Goal: Information Seeking & Learning: Check status

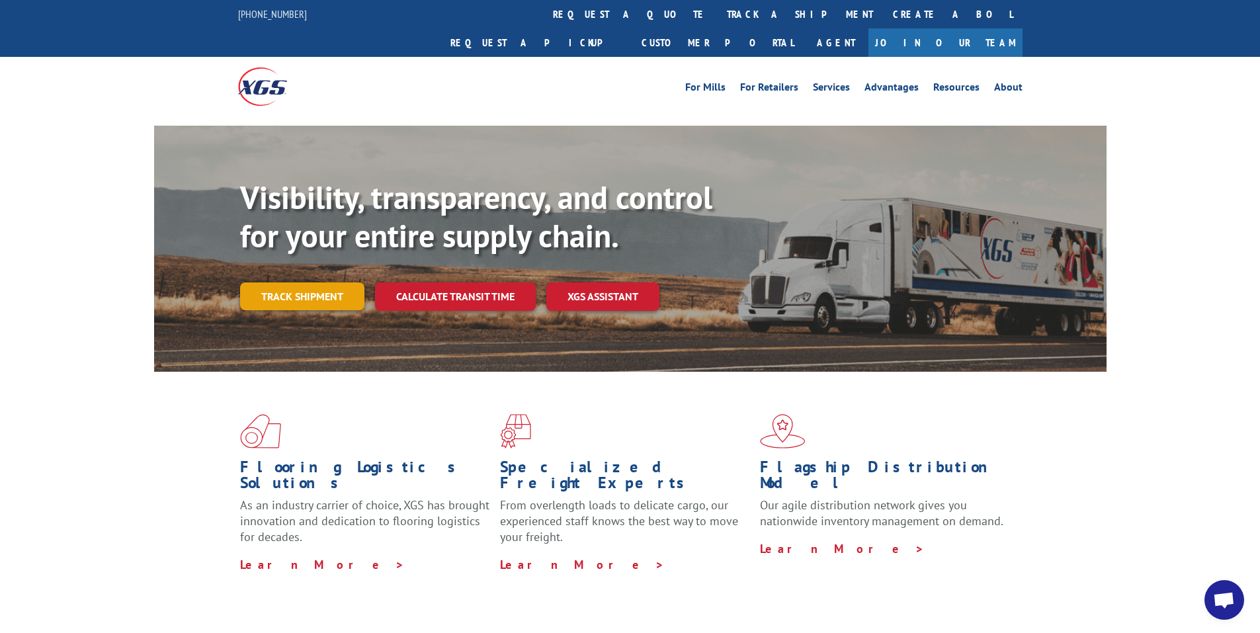
scroll to position [11, 0]
click at [301, 282] on link "Track shipment" at bounding box center [302, 296] width 124 height 28
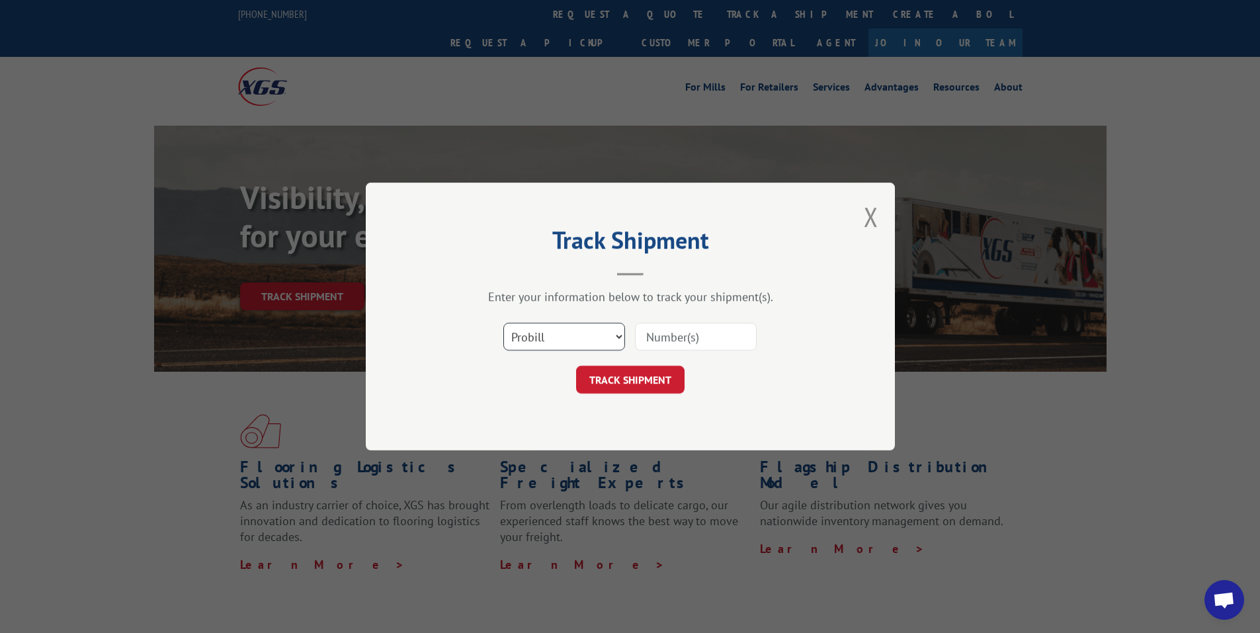
click at [525, 333] on select "Select category... Probill BOL PO" at bounding box center [564, 337] width 122 height 28
select select "po"
click at [503, 323] on select "Select category... Probill BOL PO" at bounding box center [564, 337] width 122 height 28
click at [679, 337] on input at bounding box center [696, 337] width 122 height 28
paste input "75507939"
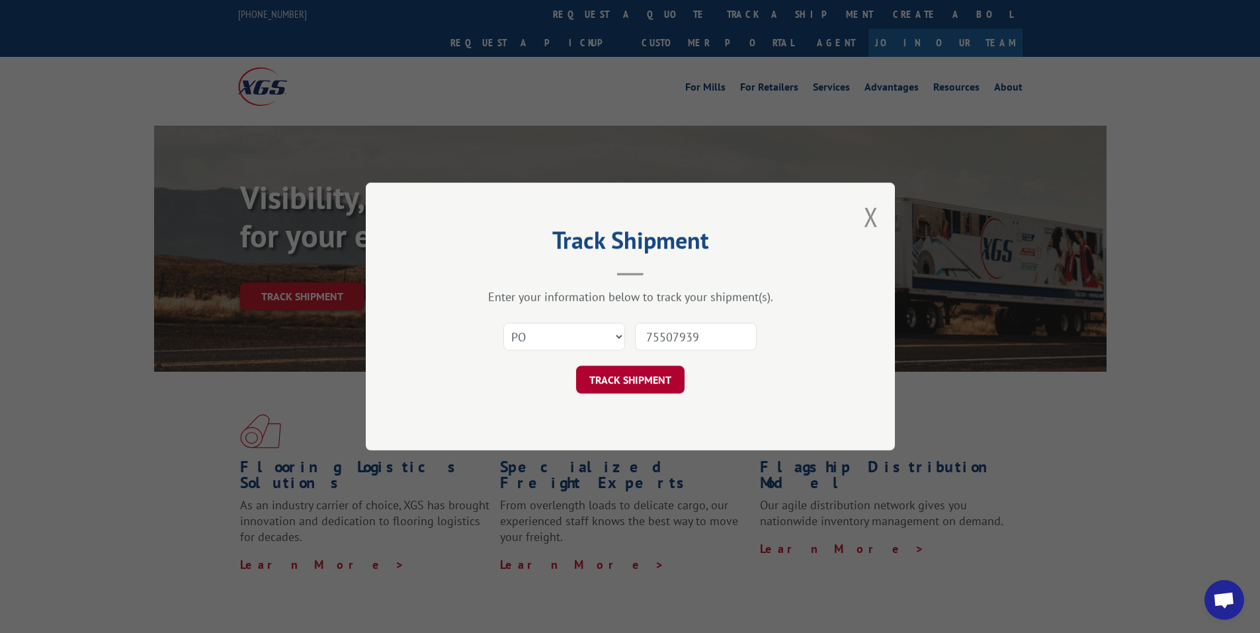
type input "75507939"
click at [641, 368] on button "TRACK SHIPMENT" at bounding box center [630, 380] width 108 height 28
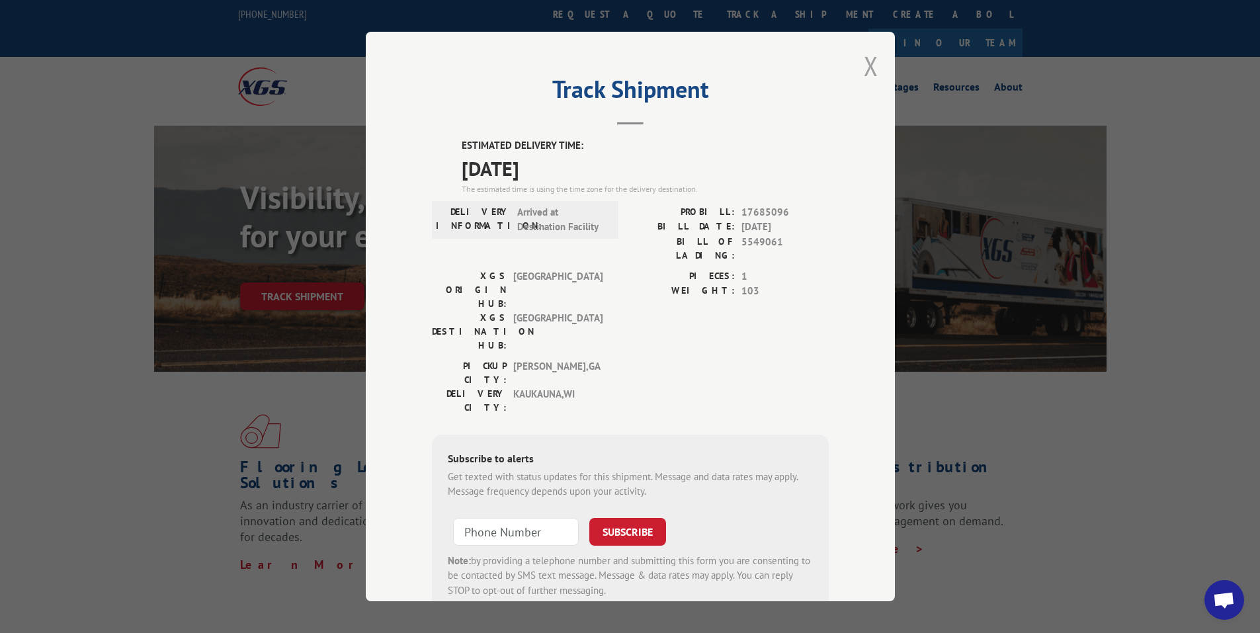
click at [872, 65] on button "Close modal" at bounding box center [871, 65] width 15 height 35
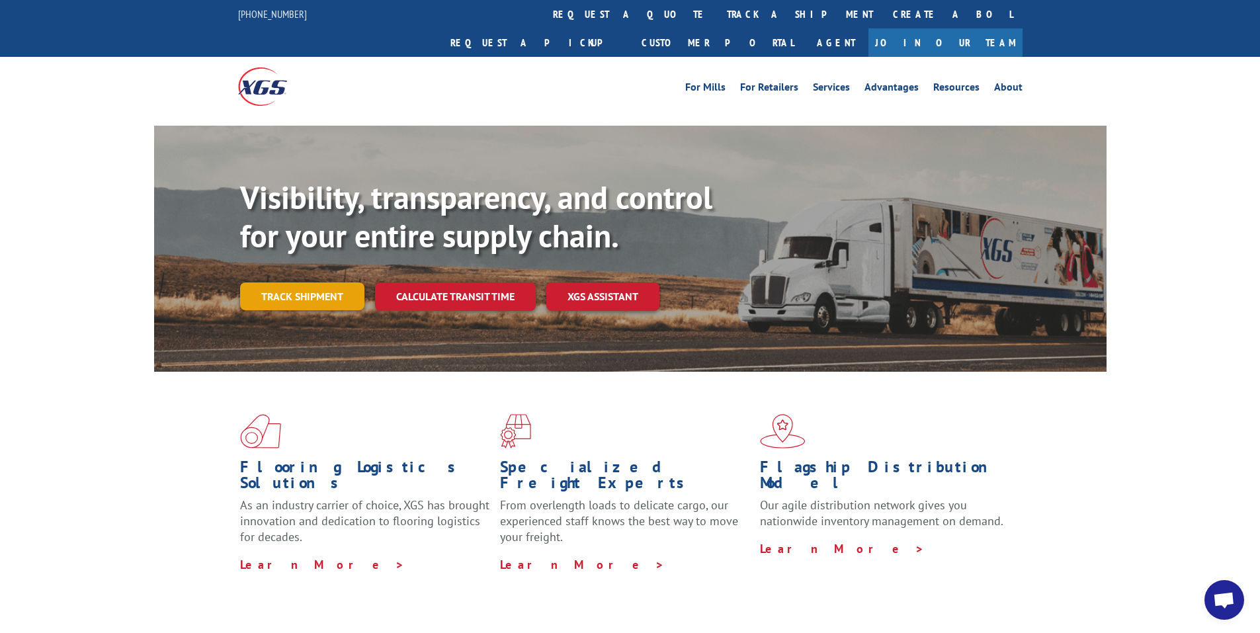
click at [323, 282] on link "Track shipment" at bounding box center [302, 296] width 124 height 28
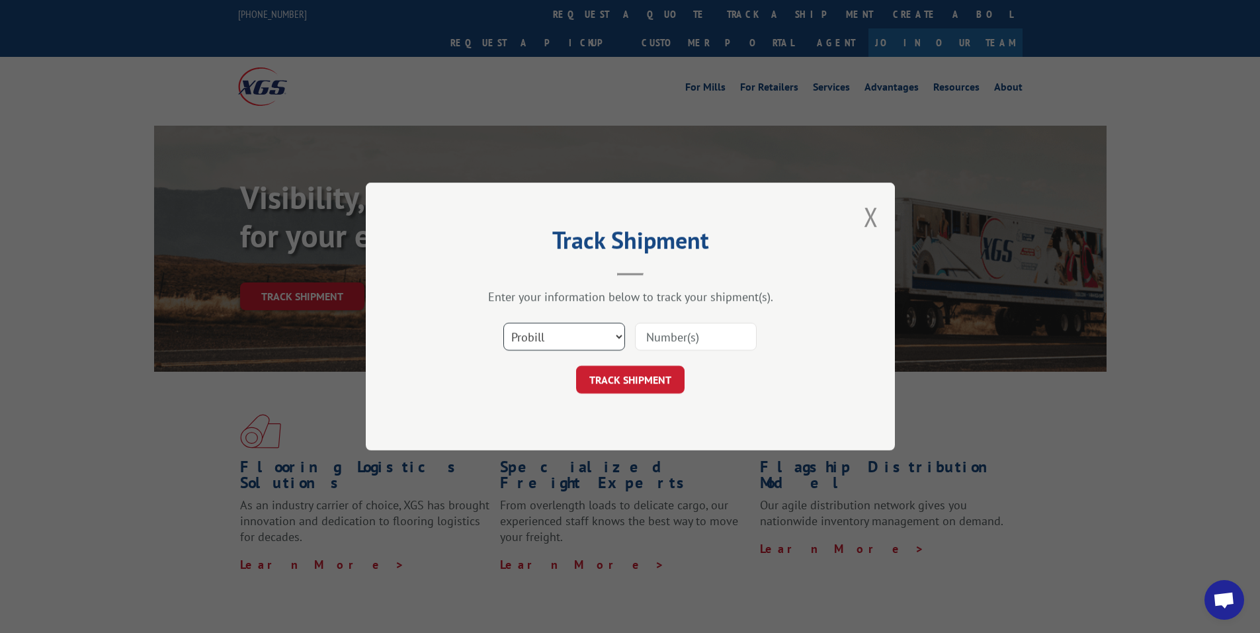
click at [515, 333] on select "Select category... Probill BOL PO" at bounding box center [564, 337] width 122 height 28
select select "po"
click at [503, 323] on select "Select category... Probill BOL PO" at bounding box center [564, 337] width 122 height 28
click at [672, 334] on input at bounding box center [696, 337] width 122 height 28
paste input "75507974"
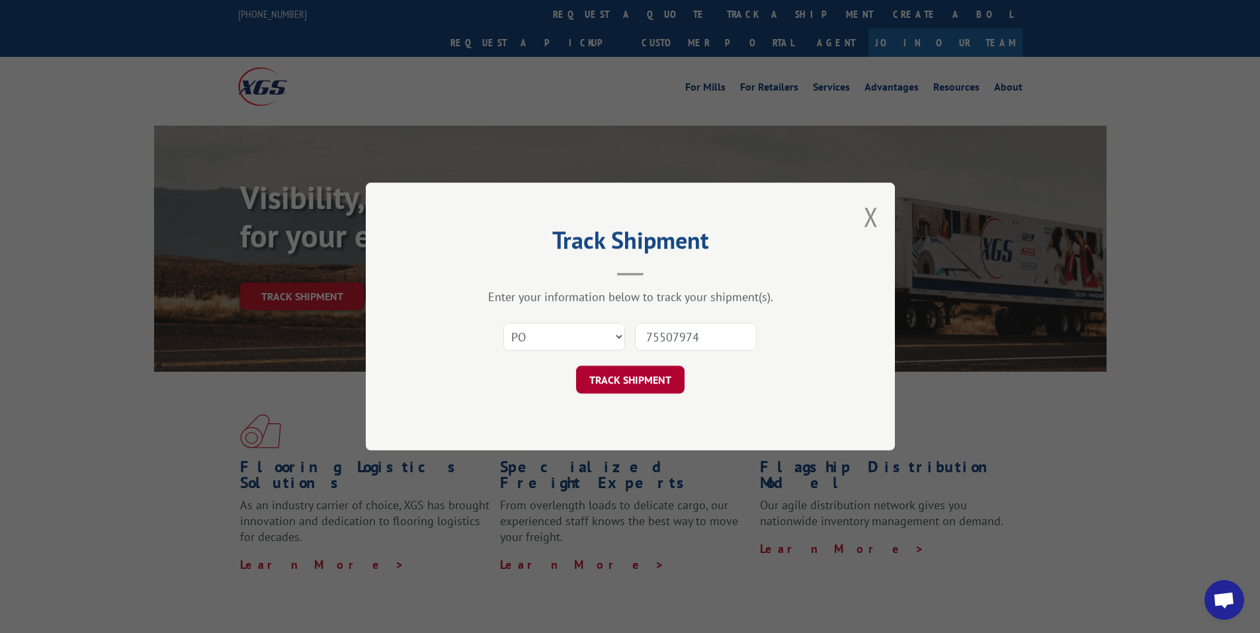
type input "75507974"
click at [628, 375] on button "TRACK SHIPMENT" at bounding box center [630, 380] width 108 height 28
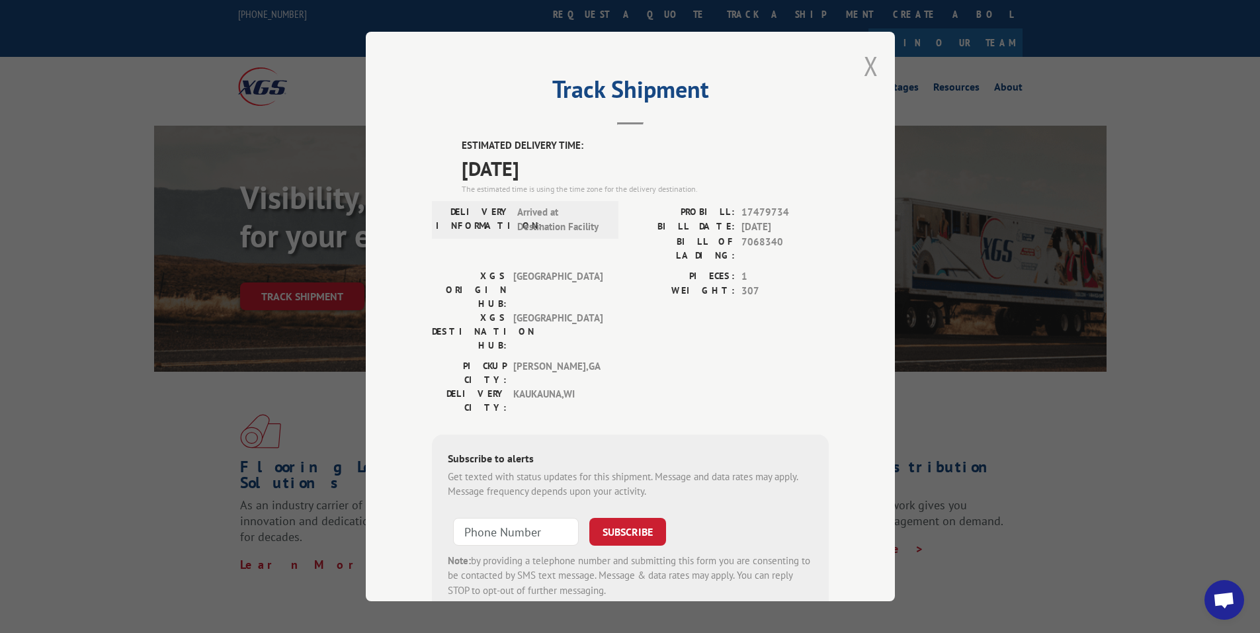
click at [868, 68] on button "Close modal" at bounding box center [871, 65] width 15 height 35
